Goal: Find contact information: Find contact information

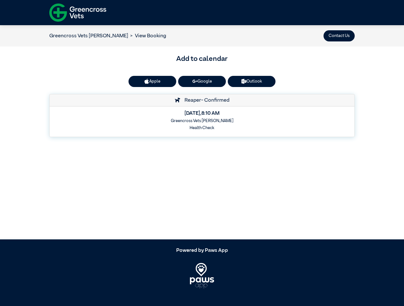
click at [340, 36] on button "Contact Us" at bounding box center [339, 35] width 31 height 11
click at [153, 81] on button "Apple" at bounding box center [153, 81] width 48 height 11
